Goal: Transaction & Acquisition: Obtain resource

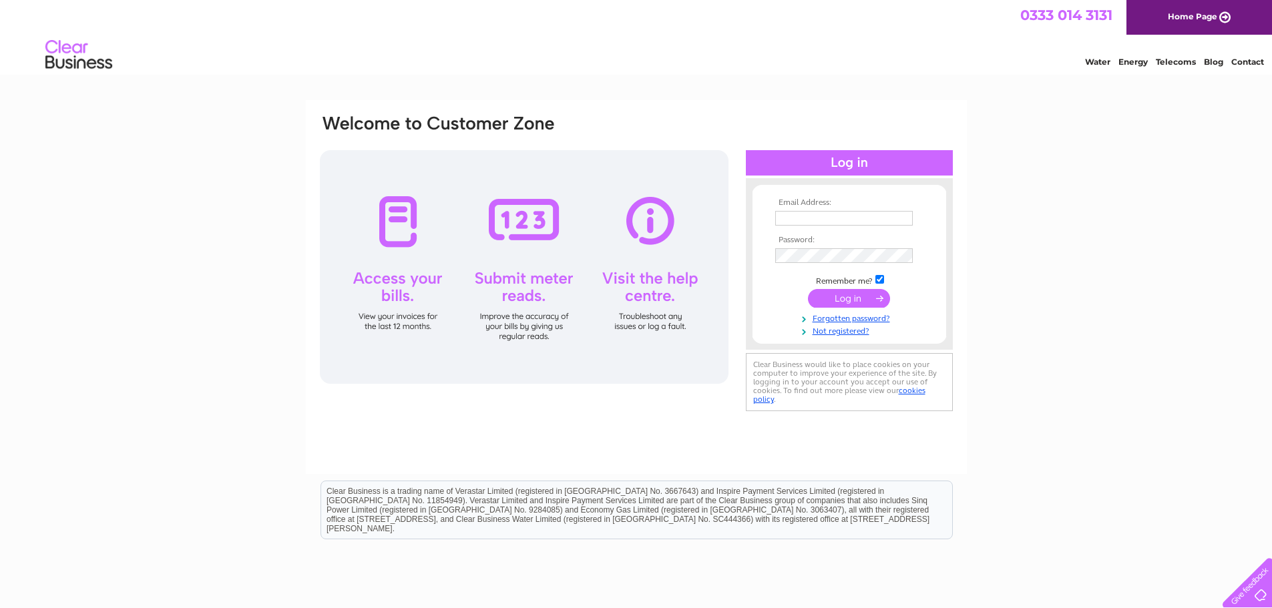
type input "neil@prestigeradiators.co.uk"
click at [869, 295] on input "submit" at bounding box center [849, 298] width 82 height 19
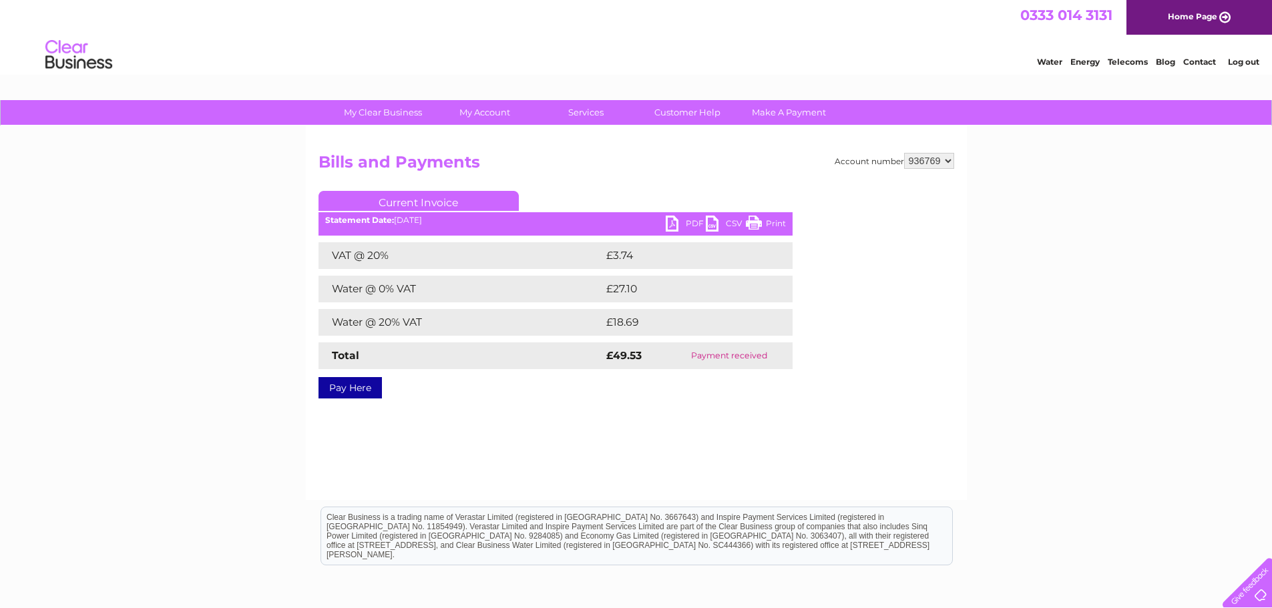
click at [683, 219] on link "PDF" at bounding box center [686, 225] width 40 height 19
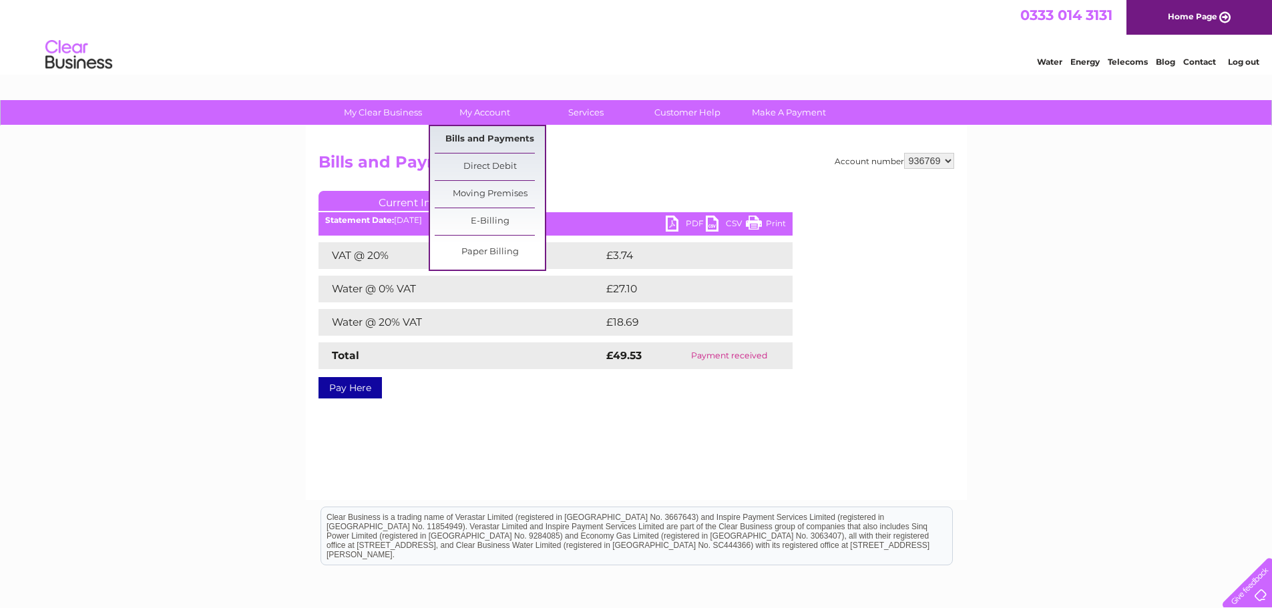
click at [500, 131] on link "Bills and Payments" at bounding box center [490, 139] width 110 height 27
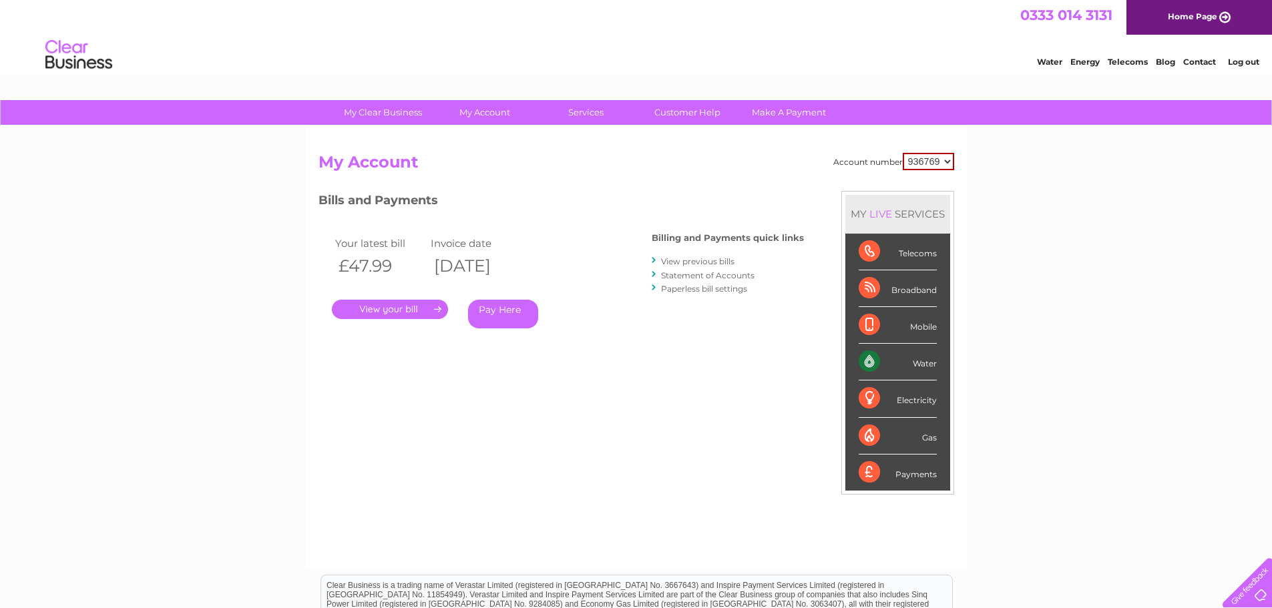
click at [417, 309] on link "." at bounding box center [390, 309] width 116 height 19
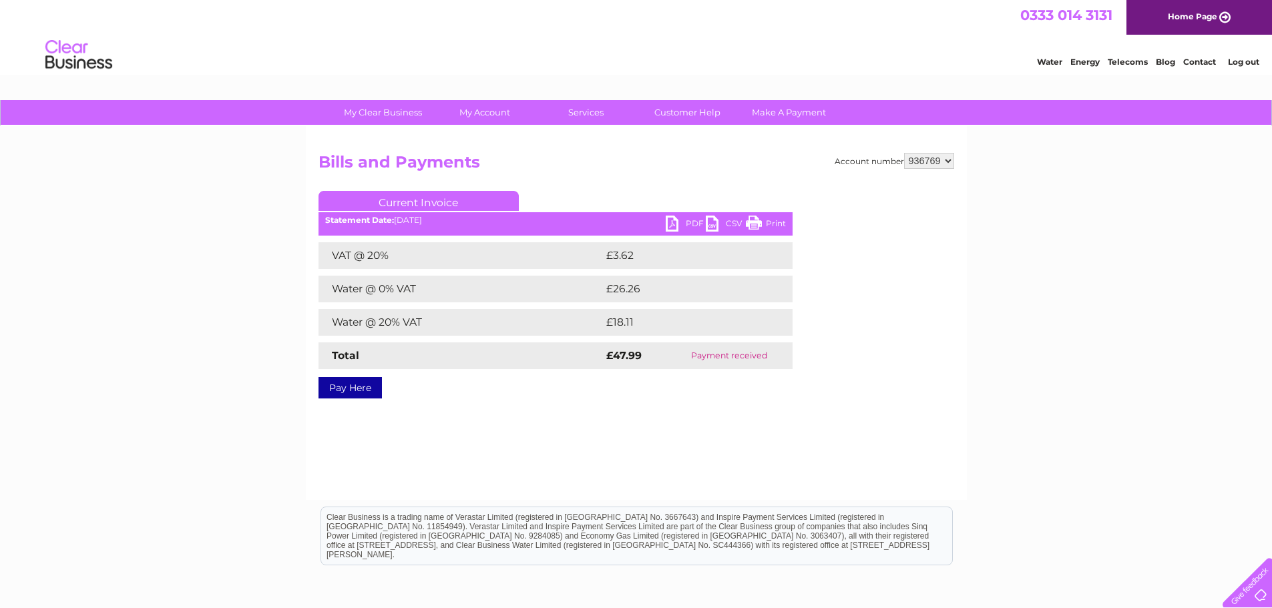
click at [692, 223] on link "PDF" at bounding box center [686, 225] width 40 height 19
